Goal: Find contact information: Find contact information

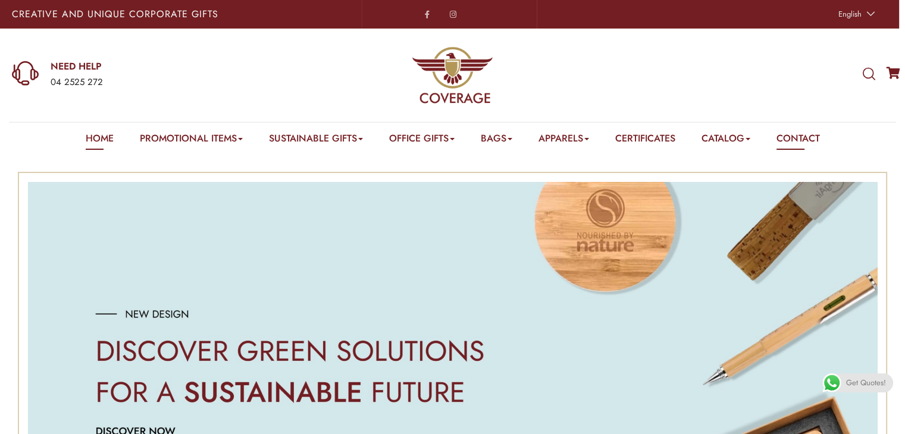
click at [811, 139] on link "Contact" at bounding box center [797, 140] width 43 height 18
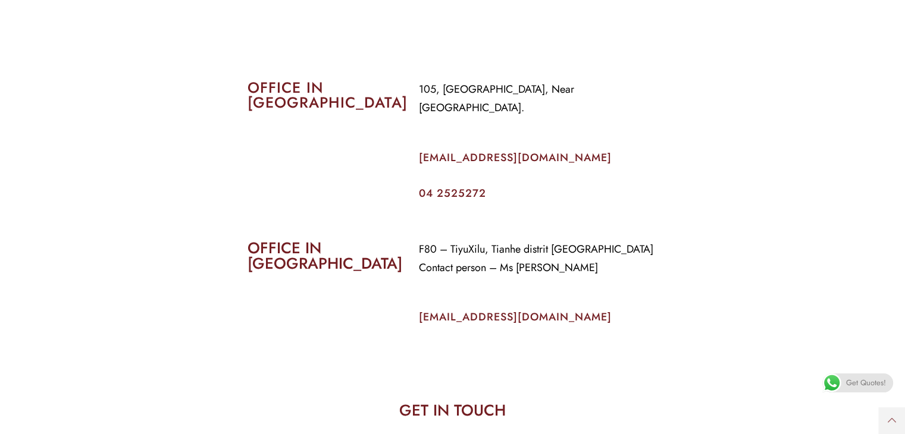
scroll to position [535, 0]
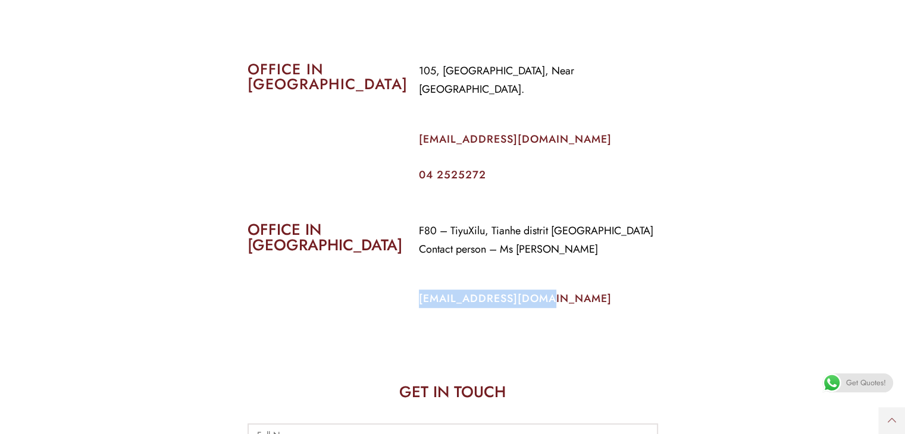
drag, startPoint x: 416, startPoint y: 276, endPoint x: 557, endPoint y: 276, distance: 141.0
click at [557, 276] on div "F80 – TiyuXilu, Tianhe distrit Guangzhou Contact person – Ms Priti info@coverag…" at bounding box center [538, 273] width 257 height 121
copy link "info@coverageuae.com"
